Goal: Task Accomplishment & Management: Use online tool/utility

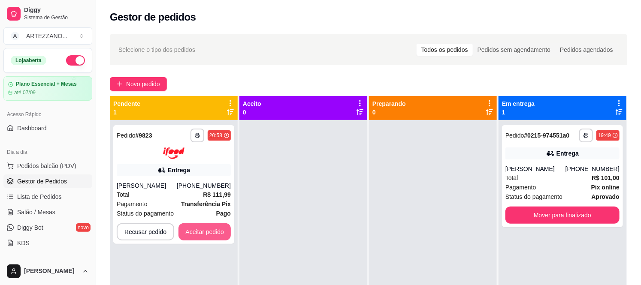
click at [203, 227] on button "Aceitar pedido" at bounding box center [205, 232] width 52 height 17
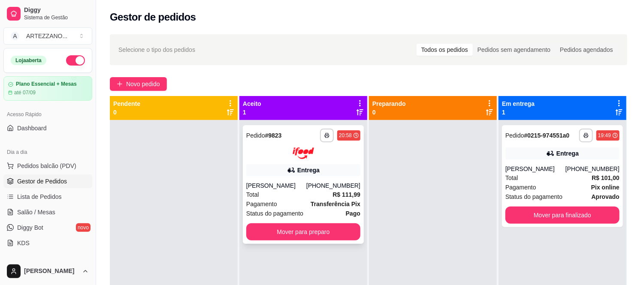
click at [322, 157] on div at bounding box center [303, 154] width 114 height 12
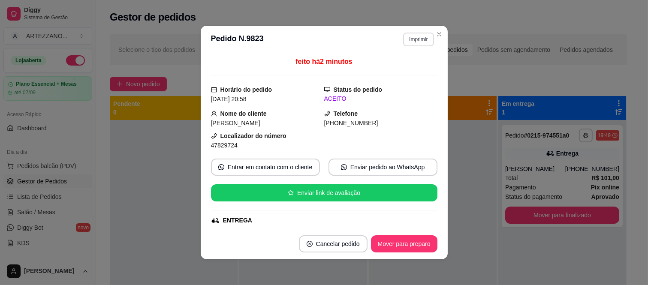
click at [417, 36] on button "Imprimir" at bounding box center [418, 40] width 30 height 14
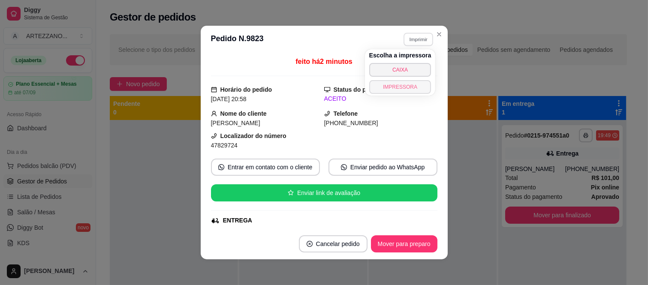
click at [401, 89] on button "IMPRESSORA" at bounding box center [400, 87] width 62 height 14
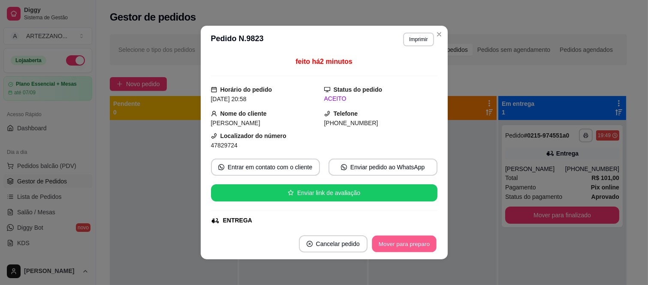
click at [401, 246] on button "Mover para preparo" at bounding box center [404, 244] width 64 height 17
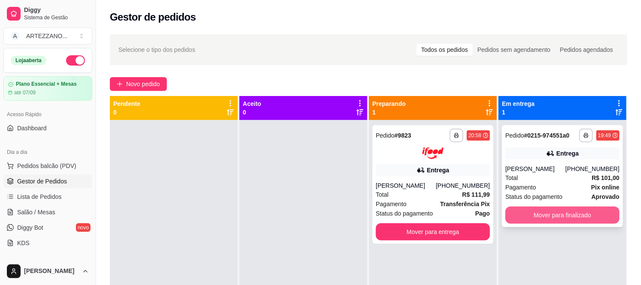
click at [573, 215] on button "Mover para finalizado" at bounding box center [562, 215] width 114 height 17
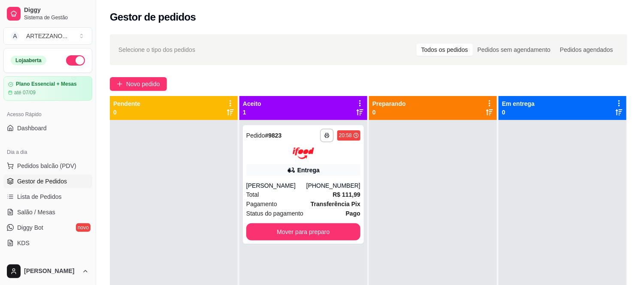
click at [470, 167] on div at bounding box center [433, 262] width 128 height 285
click at [293, 191] on div "Total R$ 111,99" at bounding box center [303, 194] width 114 height 9
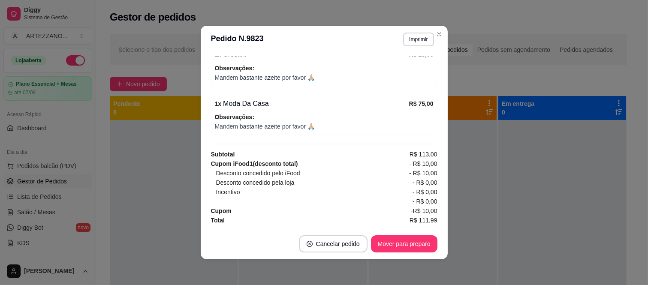
scroll to position [321, 0]
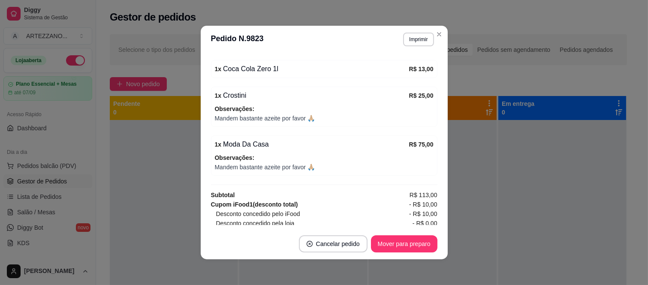
click at [423, 183] on div "feito há 9 minutos Horário do pedido [DATE] 20:58 Status do pedido ACEITO Nome …" at bounding box center [324, 141] width 227 height 169
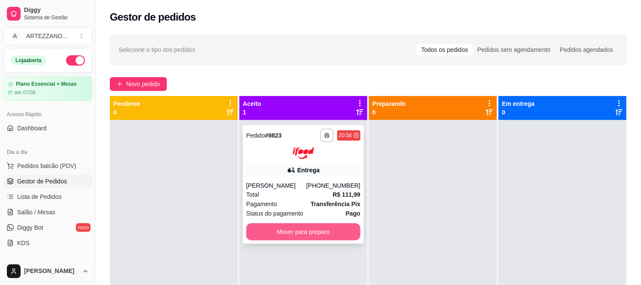
click at [351, 234] on button "Mover para preparo" at bounding box center [303, 232] width 114 height 17
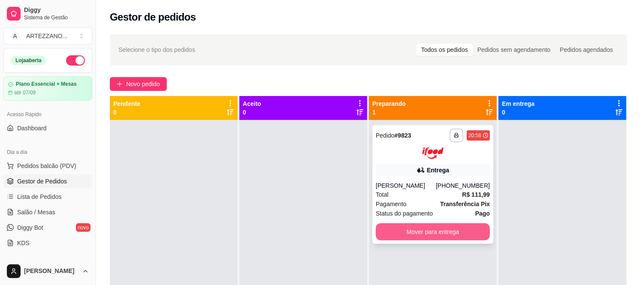
click at [439, 231] on button "Mover para entrega" at bounding box center [433, 232] width 114 height 17
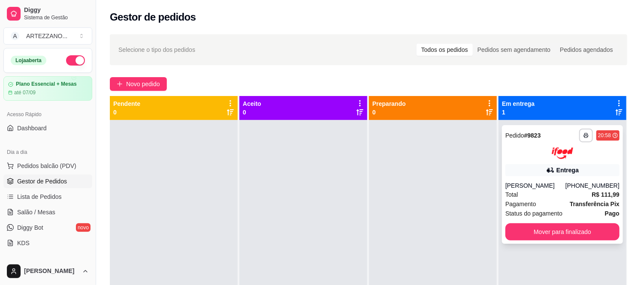
click at [538, 220] on div "**********" at bounding box center [562, 184] width 121 height 119
